Goal: Task Accomplishment & Management: Manage account settings

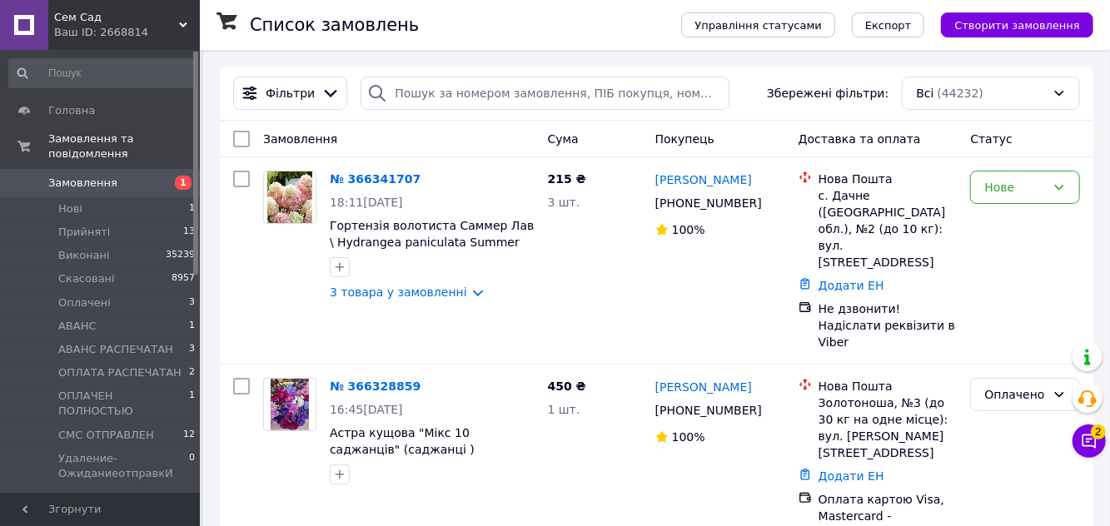
click at [1002, 183] on div "Нове" at bounding box center [1015, 187] width 62 height 18
click at [1008, 220] on li "Прийнято" at bounding box center [1026, 221] width 108 height 30
click at [466, 293] on link "3 товара у замовленні" at bounding box center [398, 292] width 137 height 13
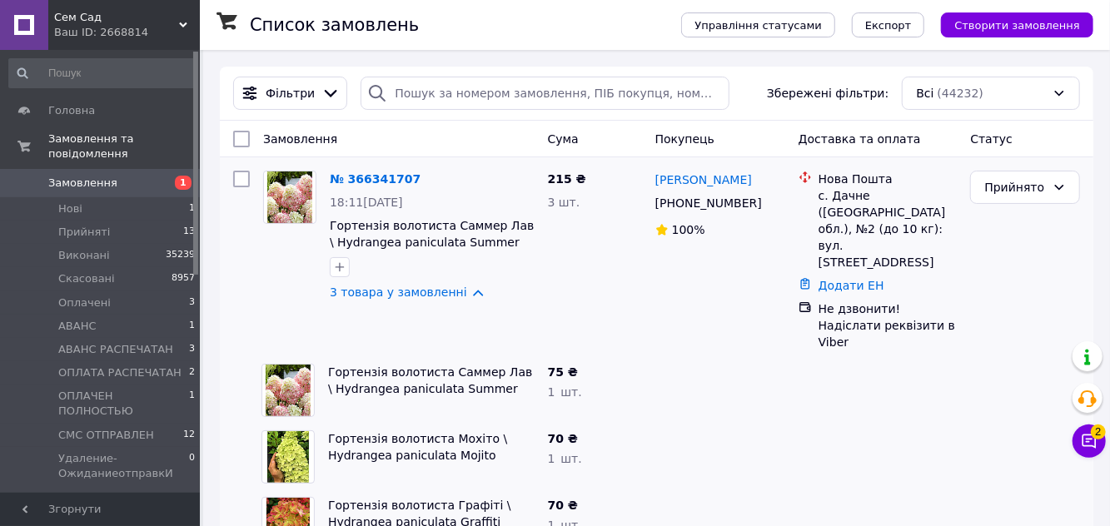
click at [462, 291] on link "3 товара у замовленні" at bounding box center [398, 292] width 137 height 13
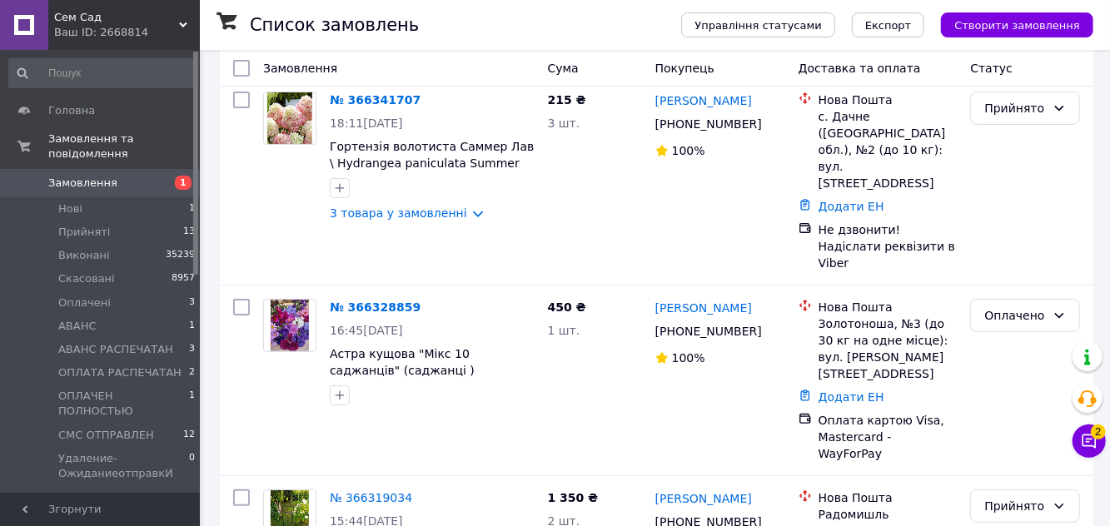
scroll to position [82, 0]
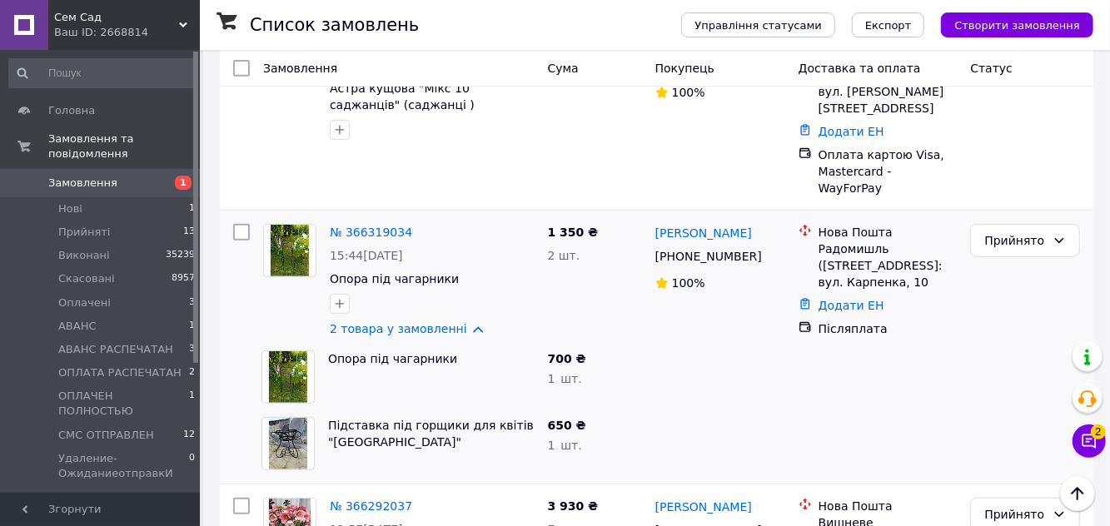
scroll to position [0, 0]
